Goal: Subscribe to service/newsletter

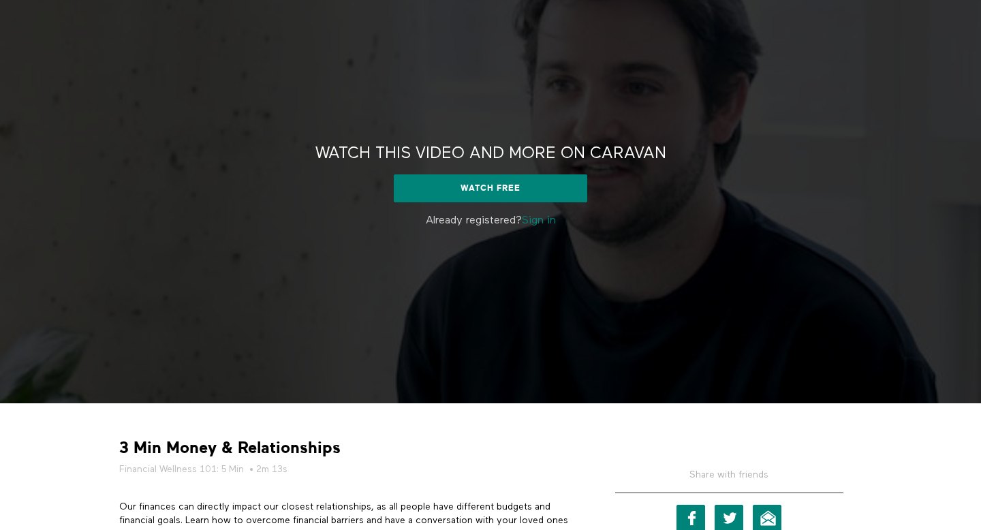
scroll to position [76, 0]
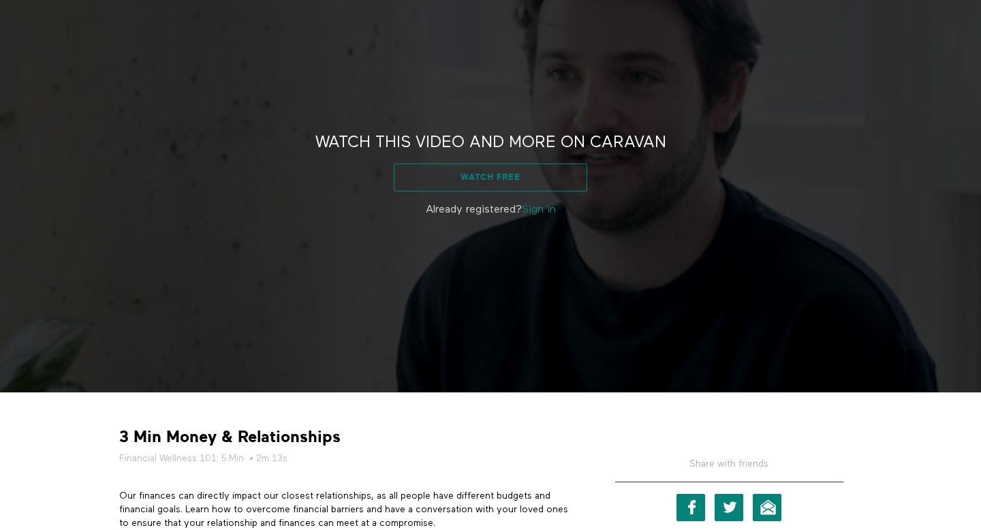
click at [489, 181] on link "Watch free" at bounding box center [490, 177] width 193 height 27
